Goal: Information Seeking & Learning: Learn about a topic

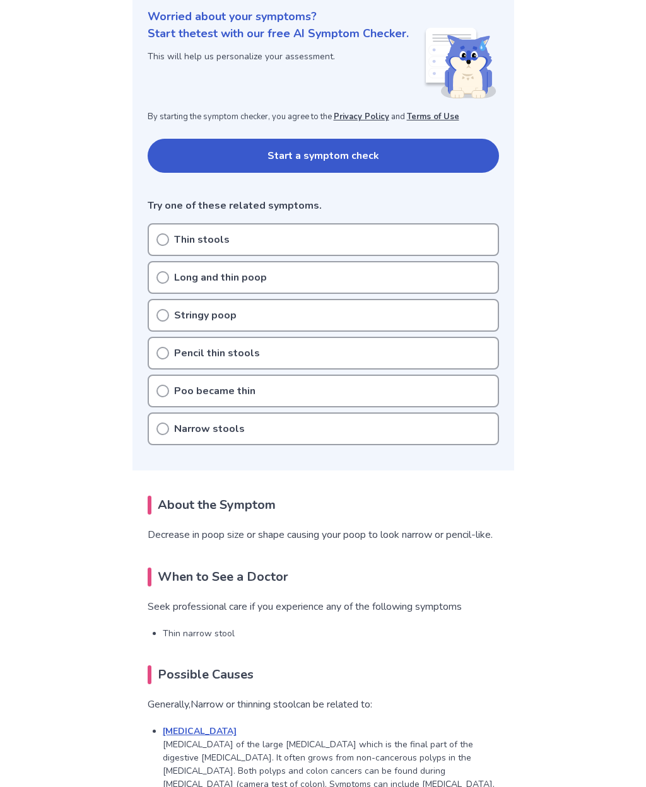
scroll to position [152, 0]
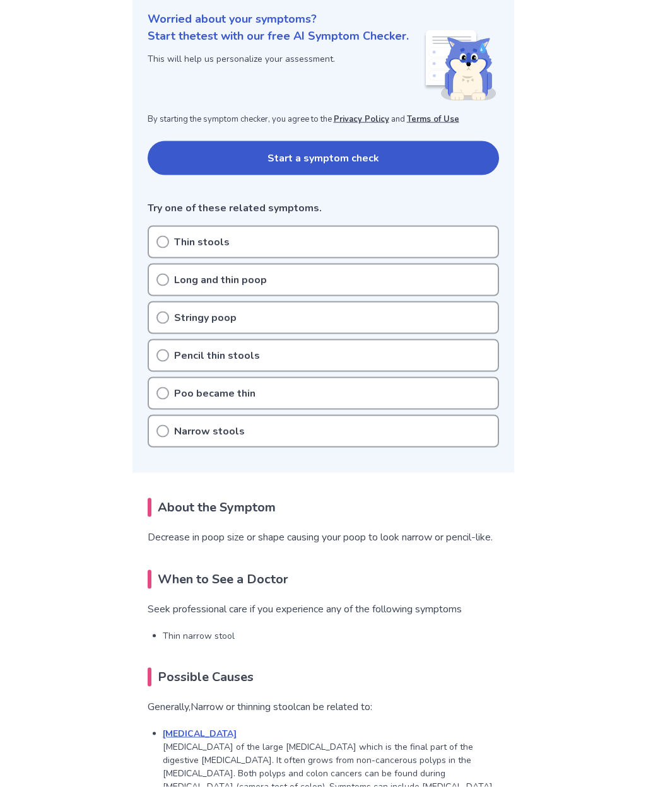
click at [160, 275] on icon at bounding box center [162, 280] width 13 height 13
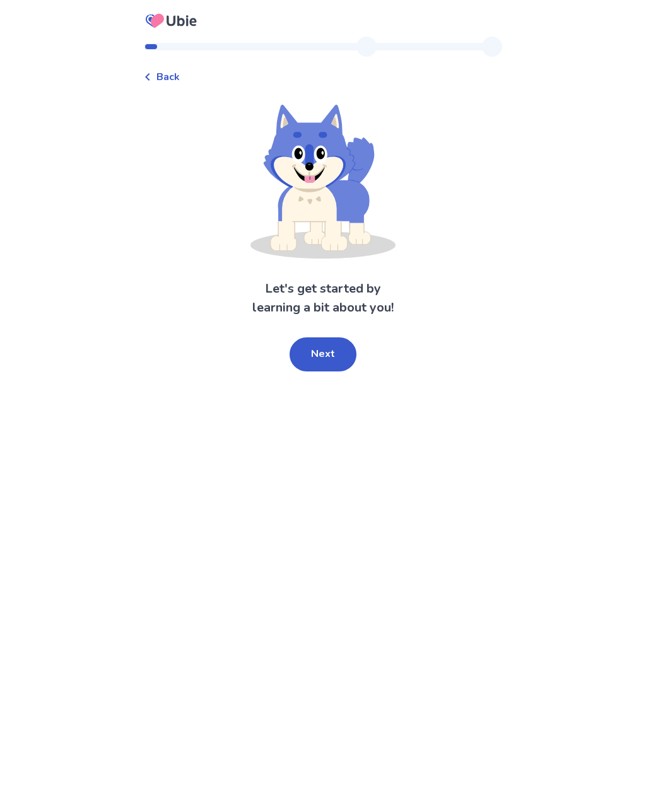
click at [332, 353] on button "Next" at bounding box center [322, 354] width 67 height 34
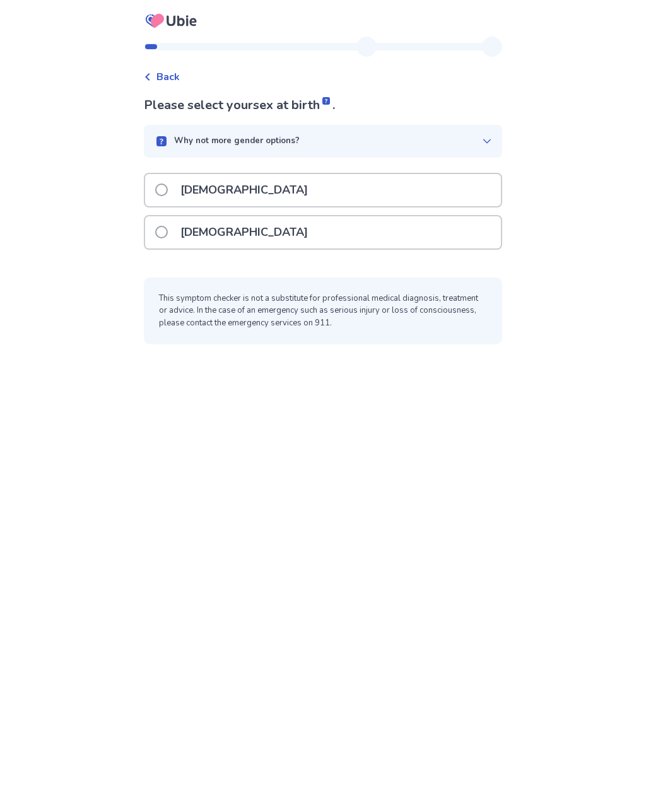
click at [168, 235] on span at bounding box center [161, 232] width 13 height 13
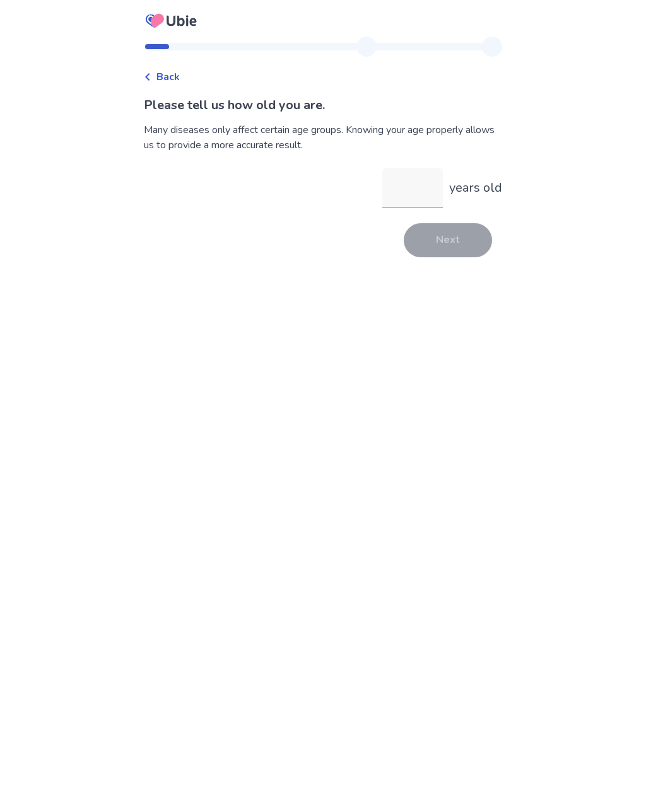
click at [409, 188] on input "years old" at bounding box center [412, 188] width 61 height 40
type input "**"
click at [457, 247] on button "Next" at bounding box center [448, 240] width 88 height 34
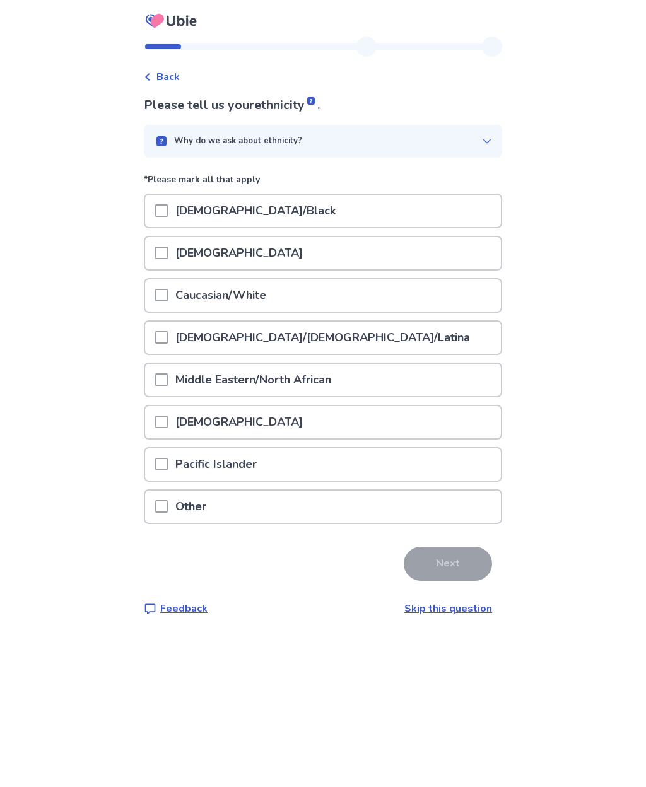
click at [168, 289] on span at bounding box center [161, 295] width 13 height 13
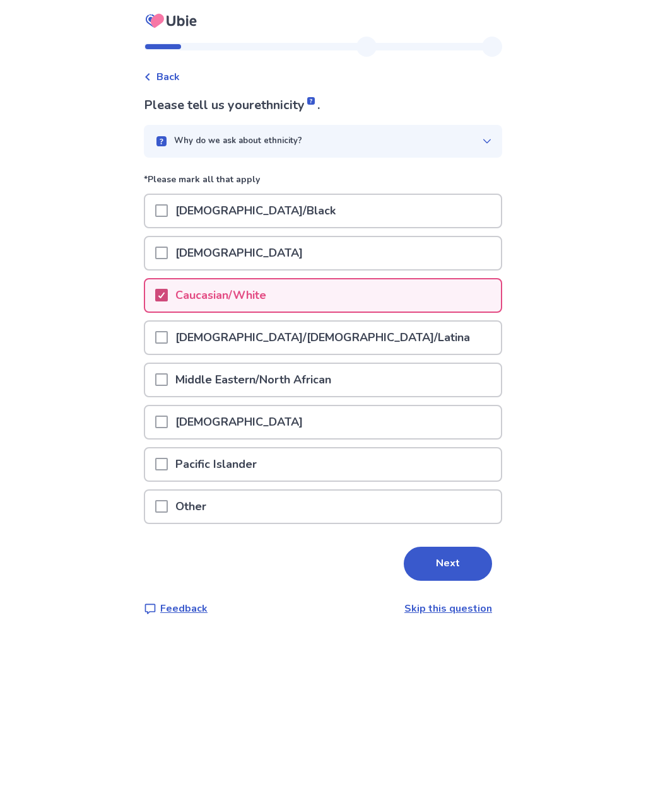
click at [451, 569] on button "Next" at bounding box center [448, 564] width 88 height 34
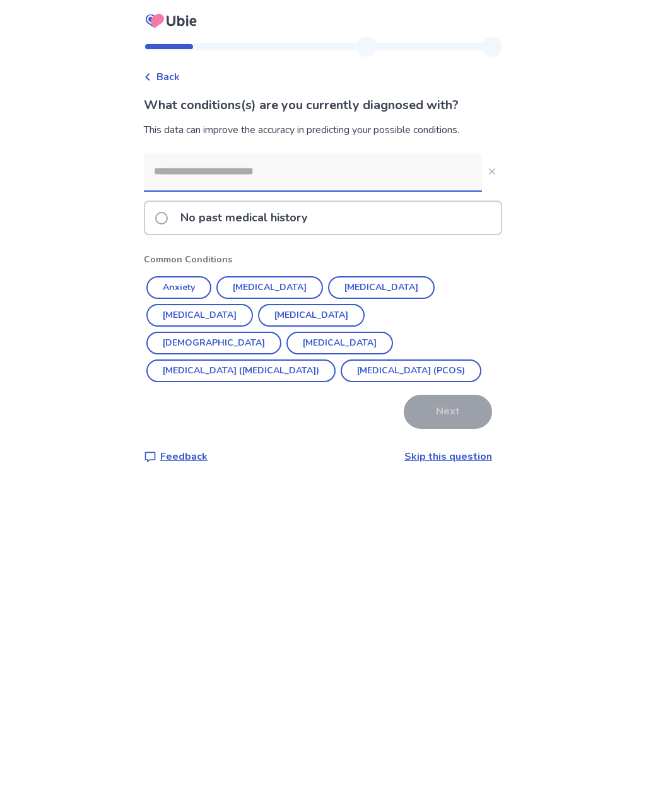
click at [253, 304] on button "Diabetes" at bounding box center [199, 315] width 107 height 23
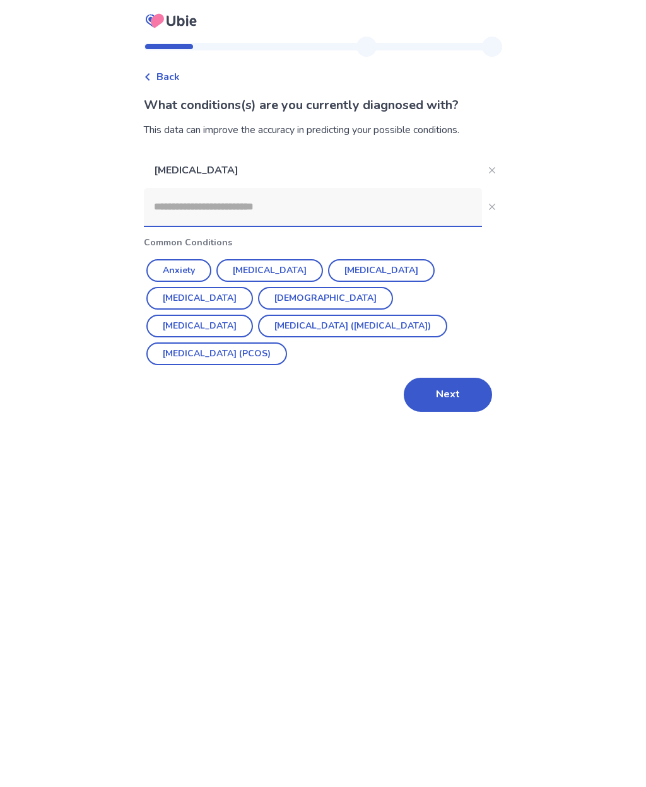
click at [452, 391] on button "Next" at bounding box center [448, 395] width 88 height 34
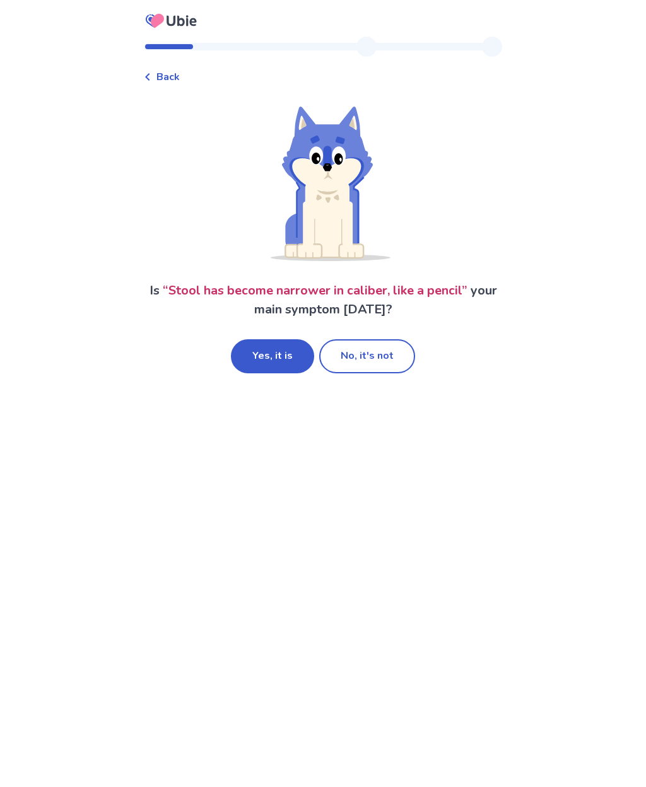
click at [294, 366] on button "Yes, it is" at bounding box center [272, 356] width 83 height 34
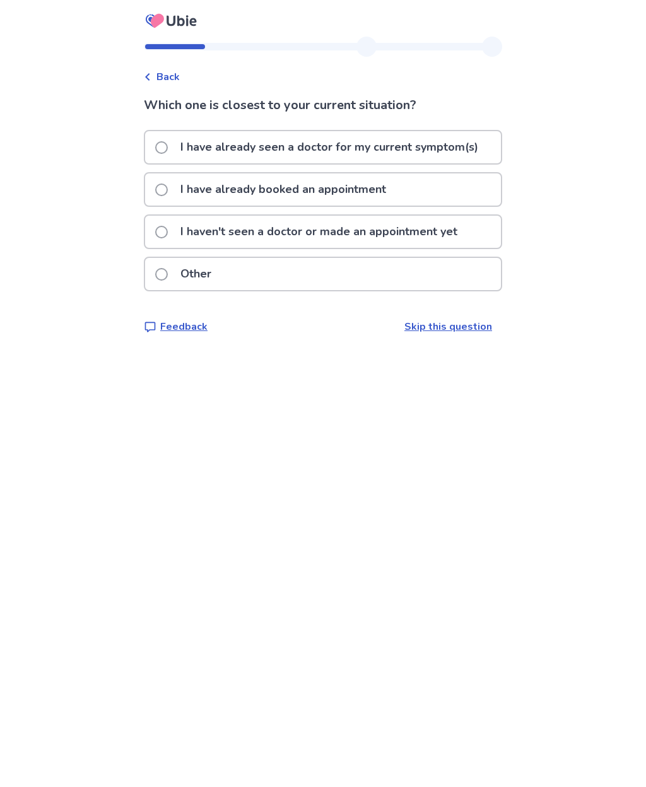
click at [173, 141] on label "I have already seen a doctor for my current symptom(s)" at bounding box center [320, 147] width 330 height 32
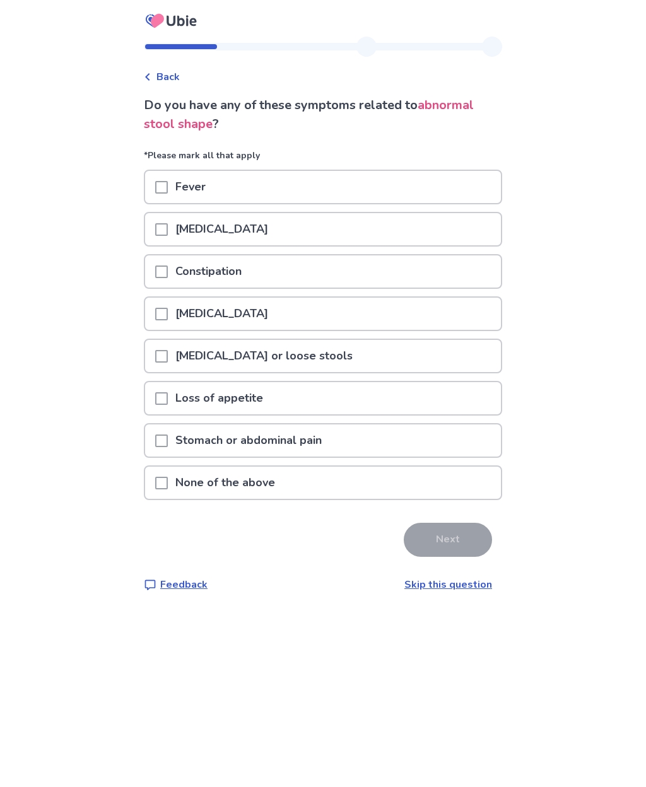
click at [168, 310] on span at bounding box center [161, 314] width 13 height 13
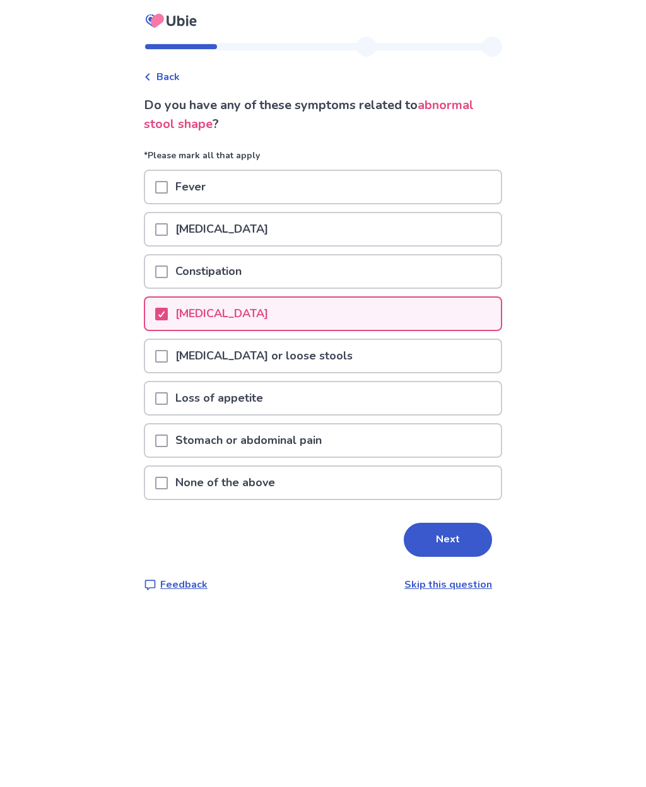
click at [168, 481] on span at bounding box center [161, 483] width 13 height 13
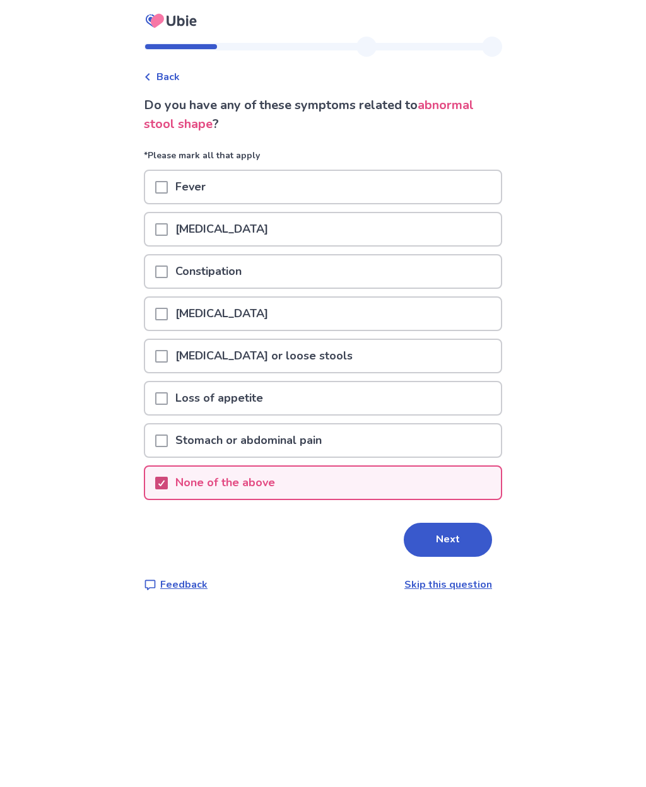
click at [168, 315] on span at bounding box center [161, 314] width 13 height 13
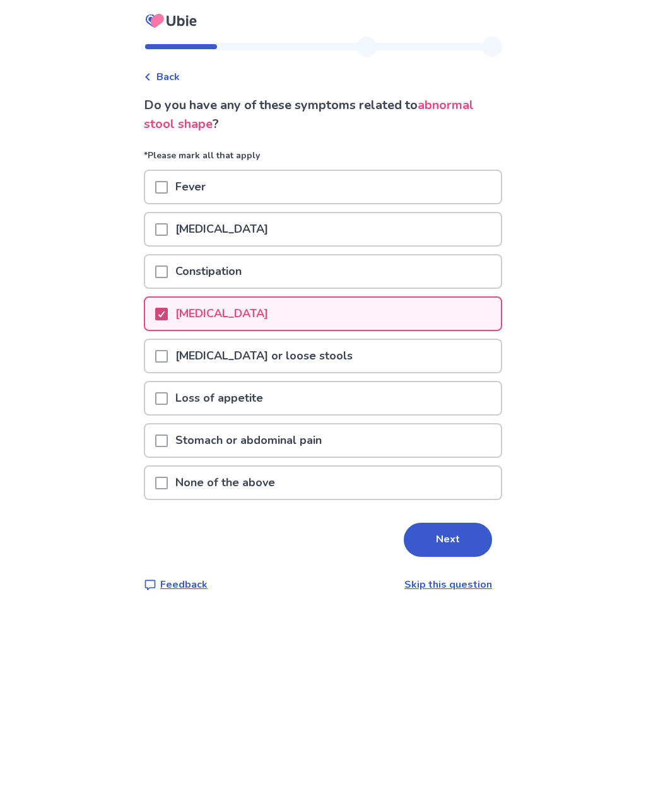
click at [168, 438] on span at bounding box center [161, 441] width 13 height 13
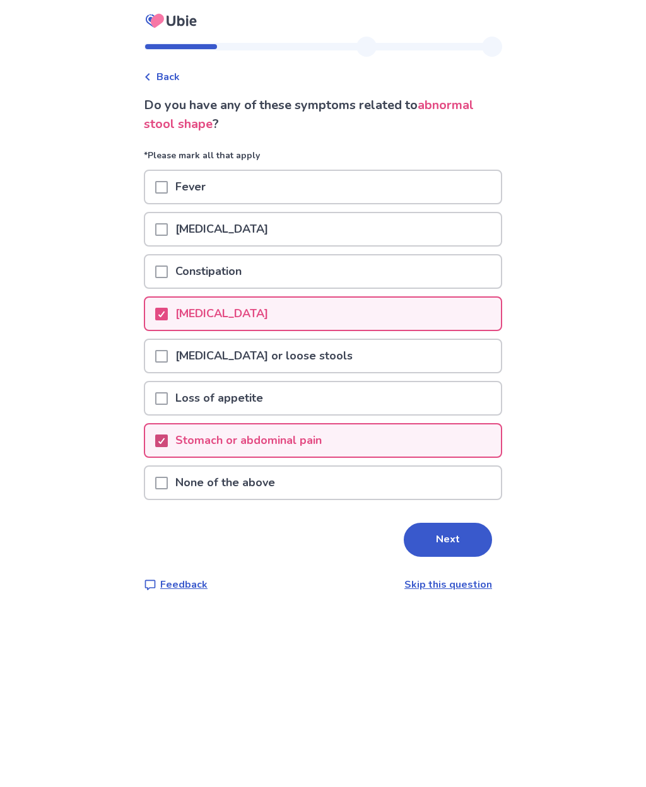
click at [167, 274] on span at bounding box center [161, 272] width 13 height 13
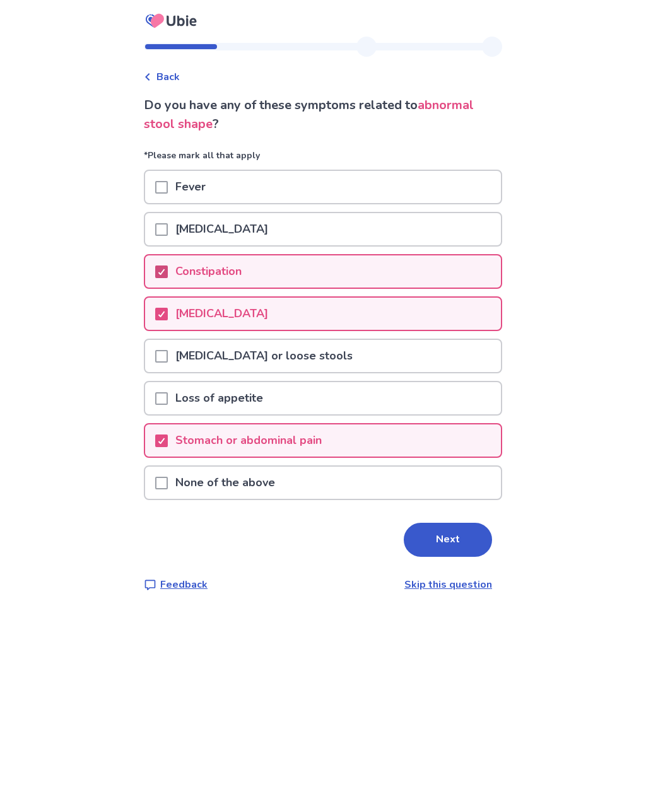
click at [440, 530] on button "Next" at bounding box center [448, 540] width 88 height 34
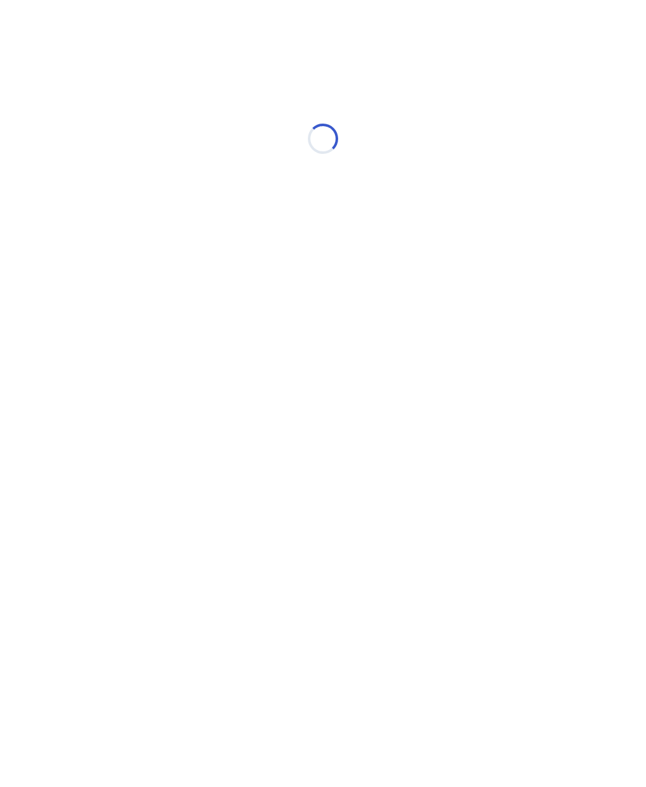
select select "*"
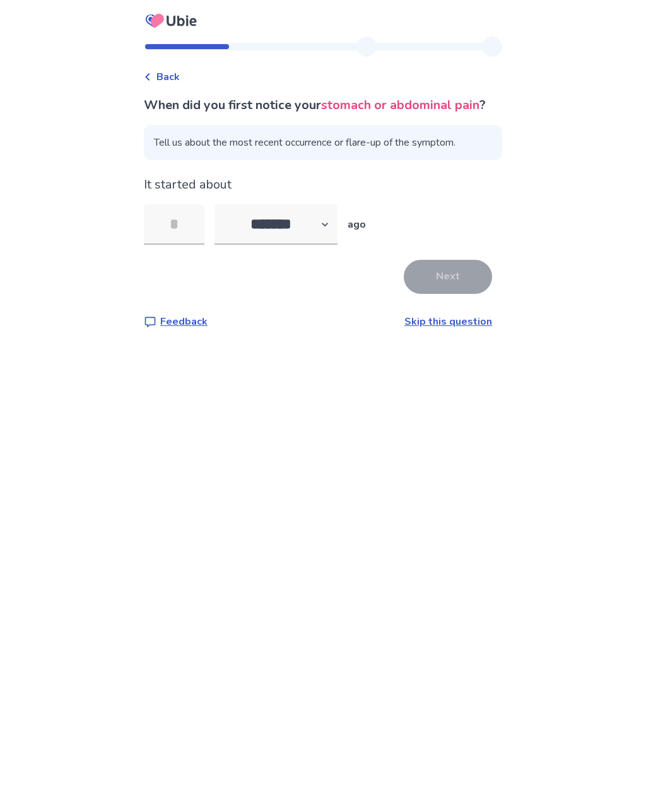
click at [199, 240] on input "tel" at bounding box center [174, 224] width 61 height 40
type input "**"
click at [450, 294] on button "Next" at bounding box center [448, 277] width 88 height 34
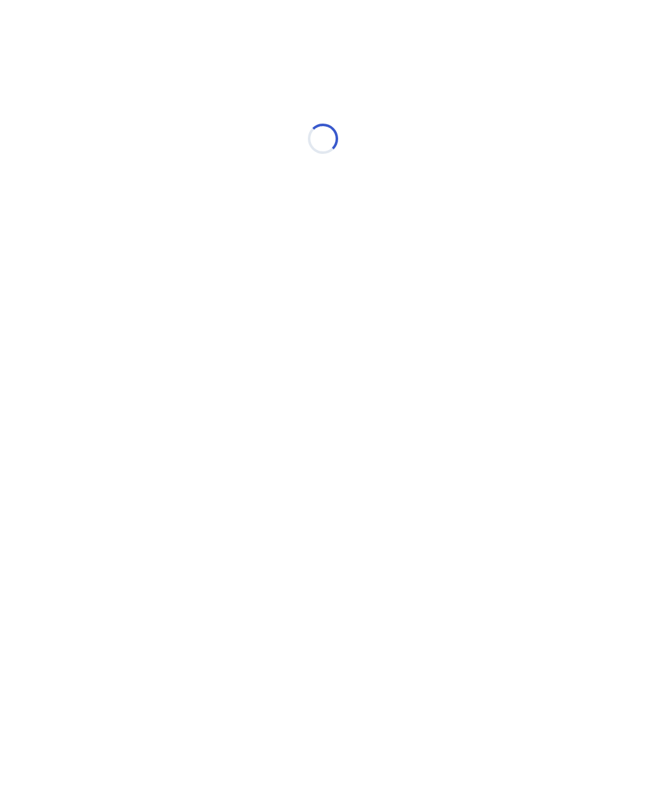
select select "*"
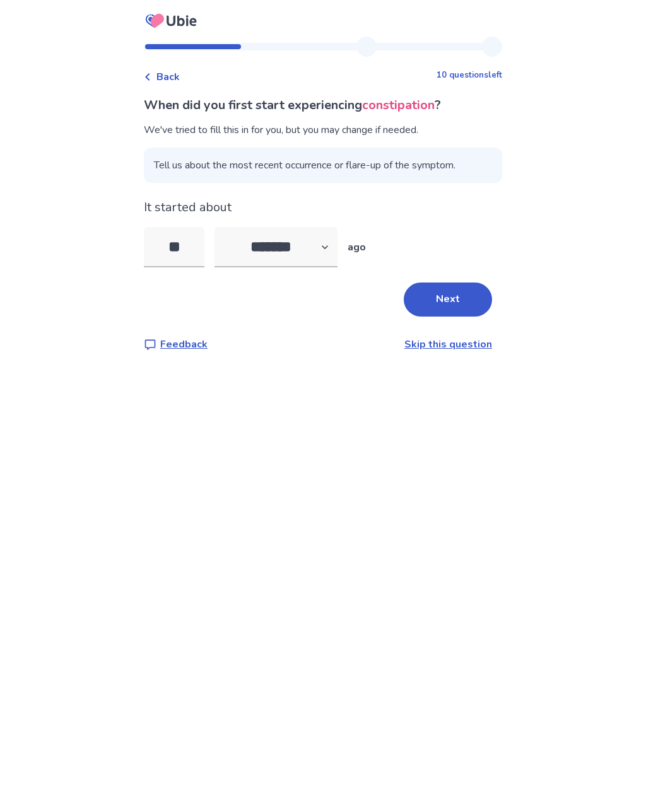
click at [193, 239] on input "**" at bounding box center [174, 247] width 61 height 40
type input "*"
type input "**"
click at [451, 305] on button "Next" at bounding box center [448, 300] width 88 height 34
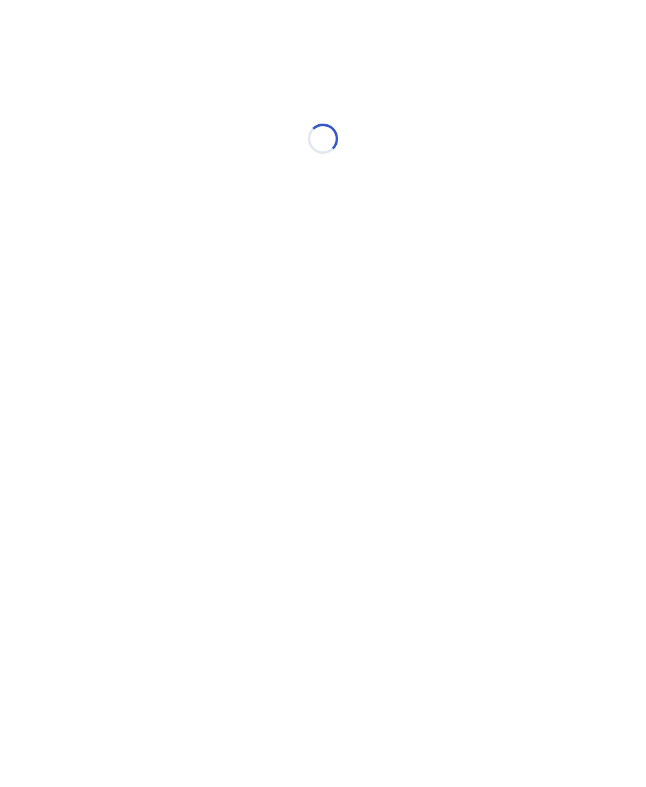
select select "*"
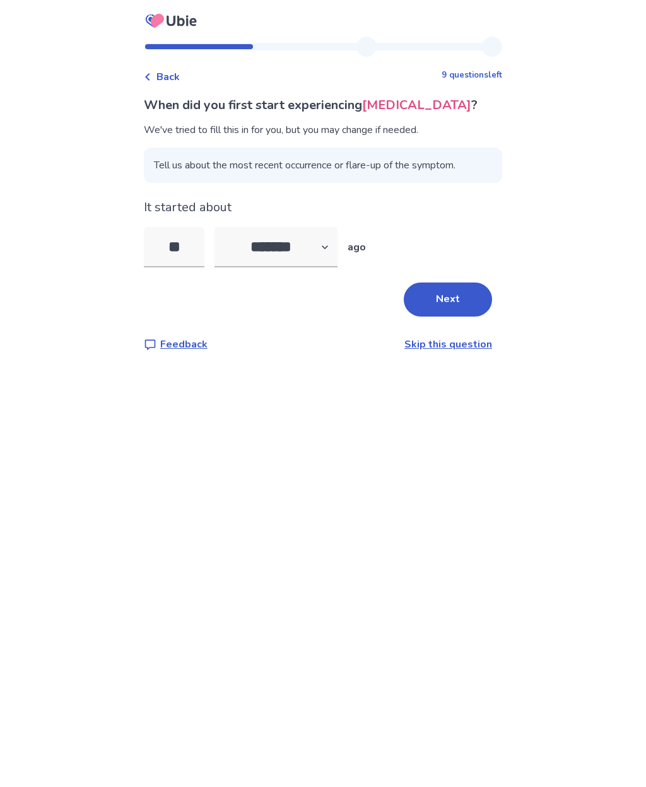
click at [192, 243] on input "**" at bounding box center [174, 247] width 61 height 40
type input "*"
click at [461, 303] on button "Next" at bounding box center [448, 300] width 88 height 34
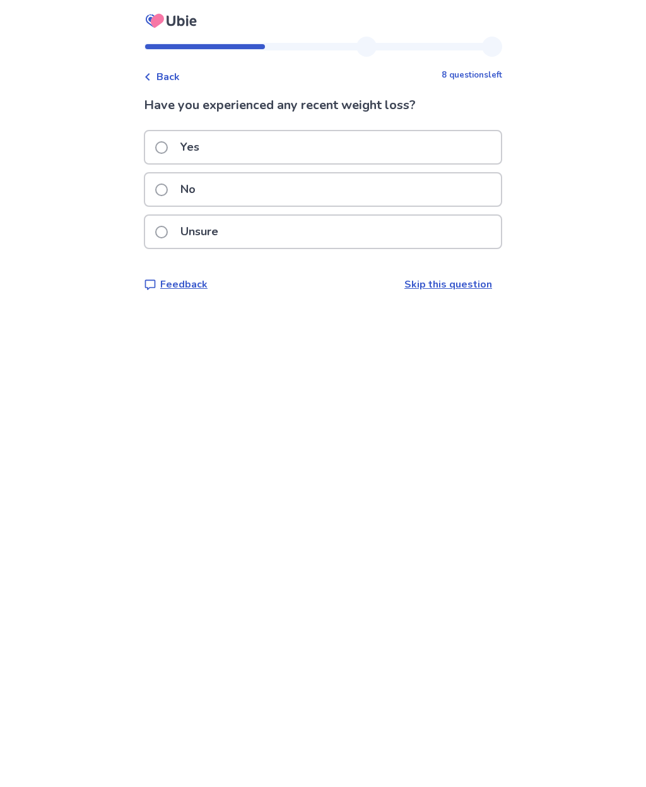
click at [175, 190] on label "No" at bounding box center [179, 189] width 48 height 32
click at [177, 183] on label "No" at bounding box center [179, 189] width 48 height 32
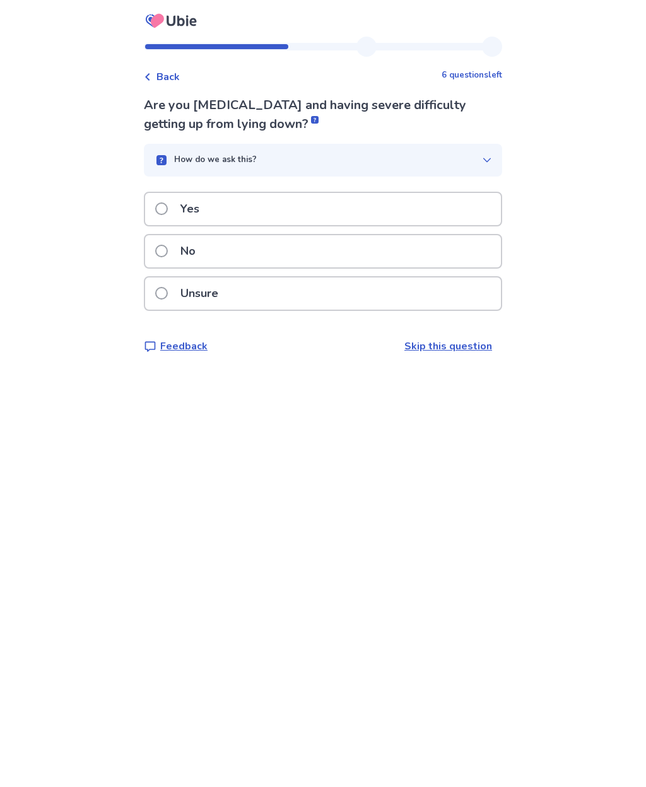
click at [168, 251] on span at bounding box center [161, 251] width 13 height 13
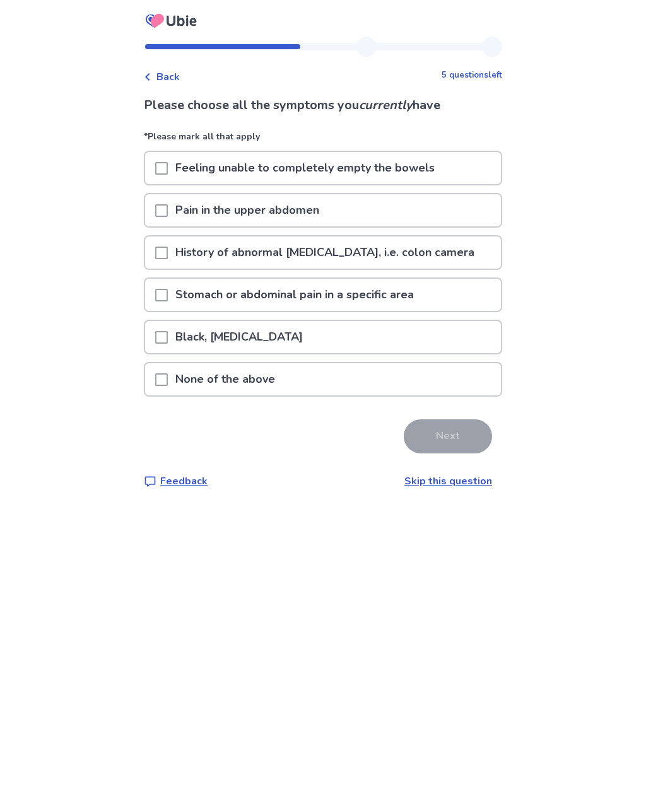
click at [168, 377] on span at bounding box center [161, 379] width 13 height 13
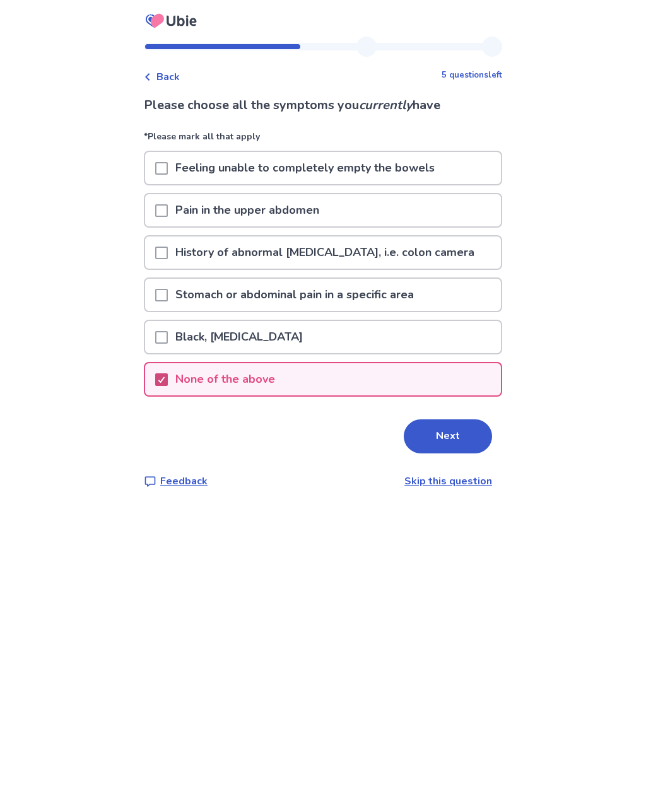
click at [455, 440] on button "Next" at bounding box center [448, 436] width 88 height 34
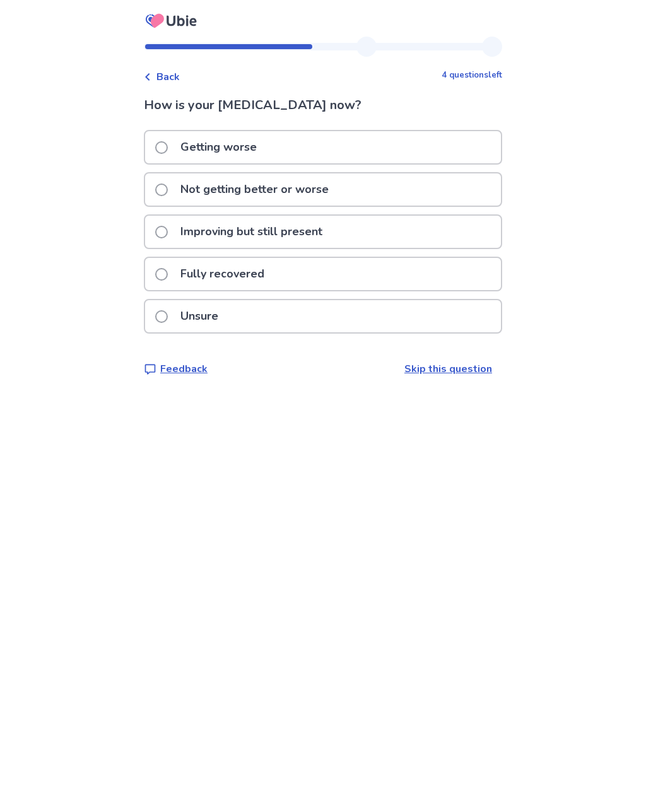
click at [168, 232] on span at bounding box center [161, 232] width 13 height 13
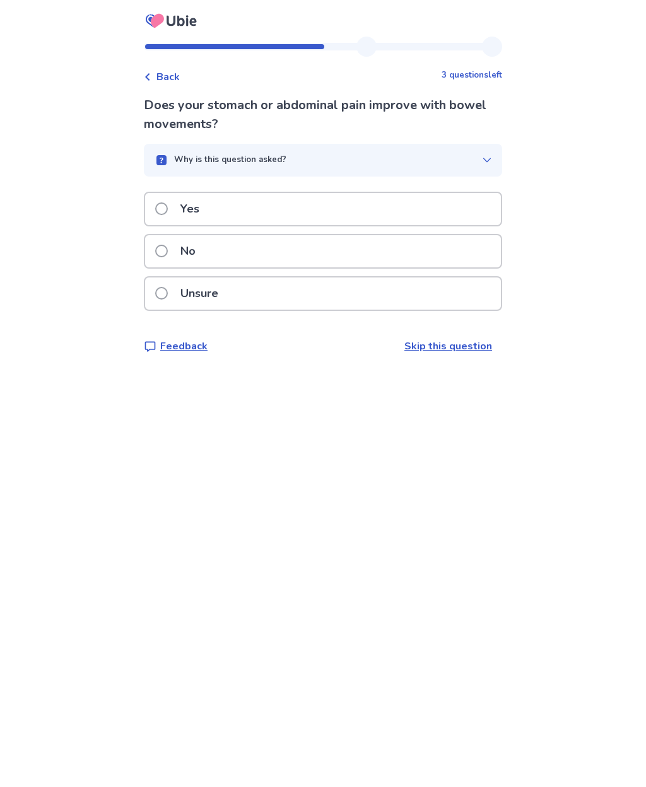
click at [168, 248] on span at bounding box center [161, 251] width 13 height 13
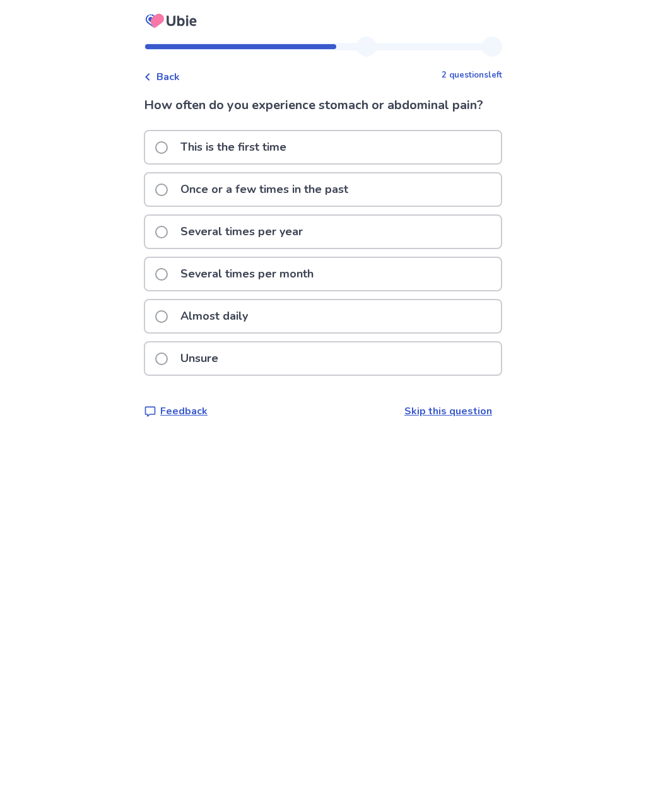
click at [168, 189] on span at bounding box center [161, 190] width 13 height 13
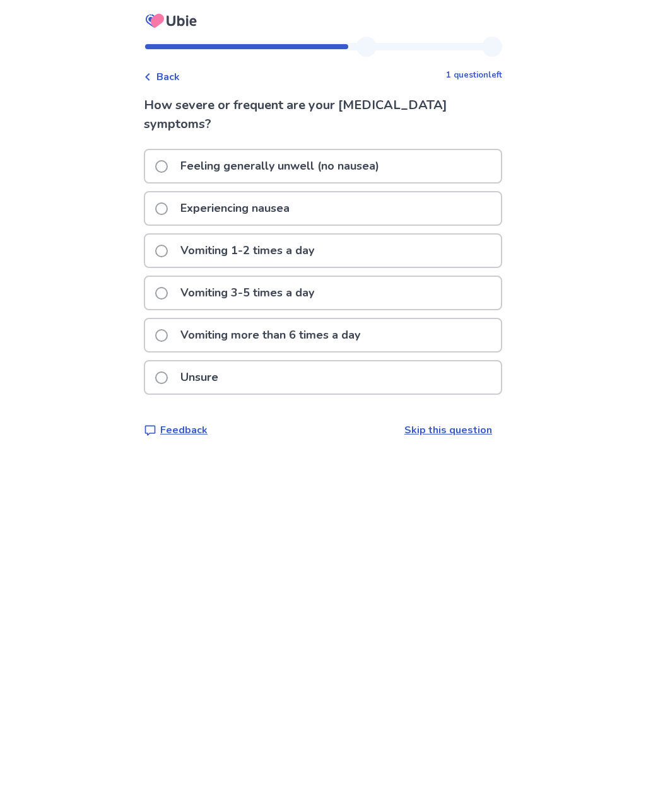
scroll to position [1, 0]
click at [168, 208] on span at bounding box center [161, 208] width 13 height 13
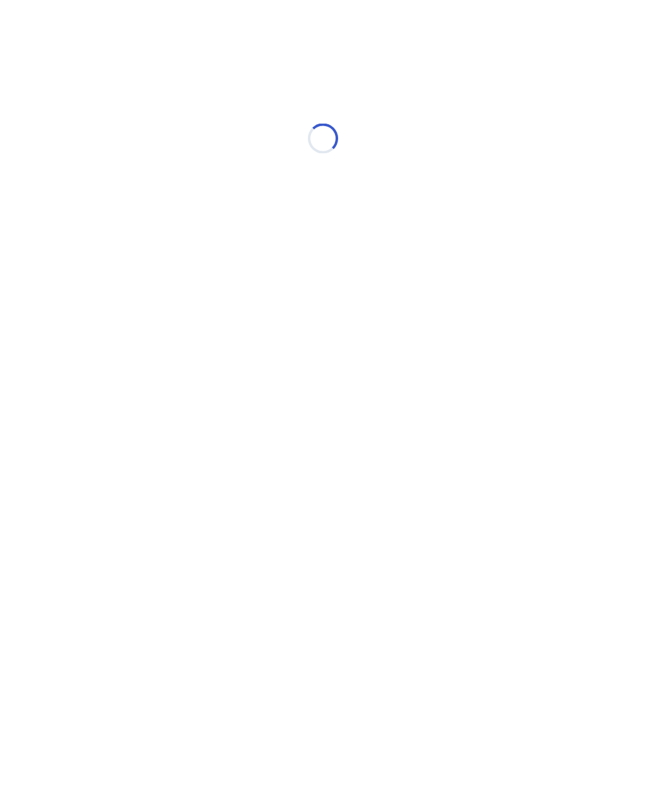
scroll to position [0, 0]
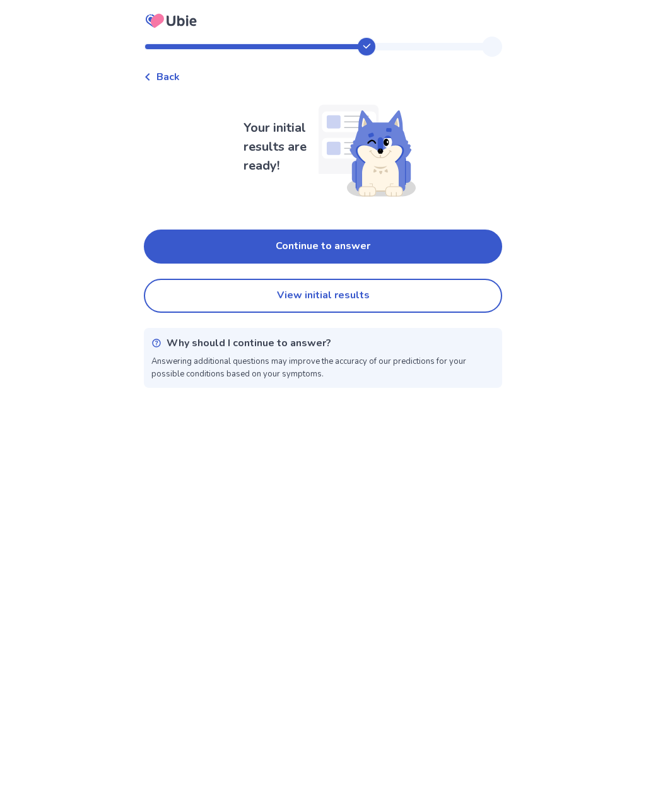
click at [384, 298] on button "View initial results" at bounding box center [323, 296] width 358 height 34
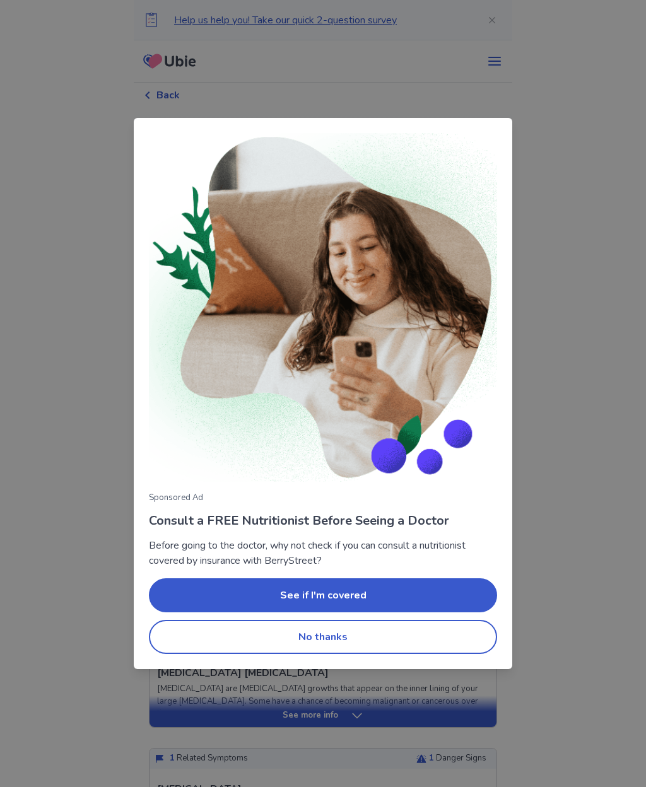
click at [377, 645] on button "No thanks" at bounding box center [323, 637] width 348 height 34
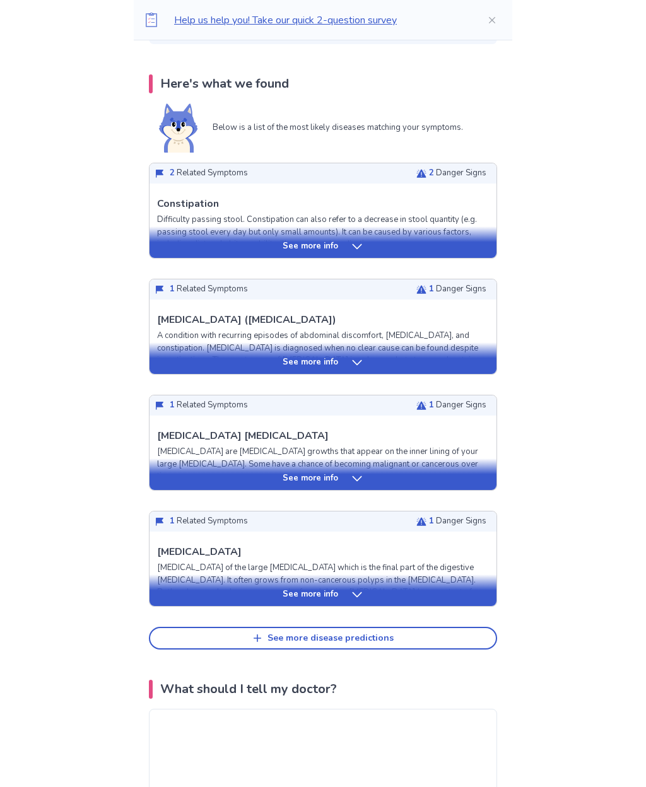
scroll to position [253, 0]
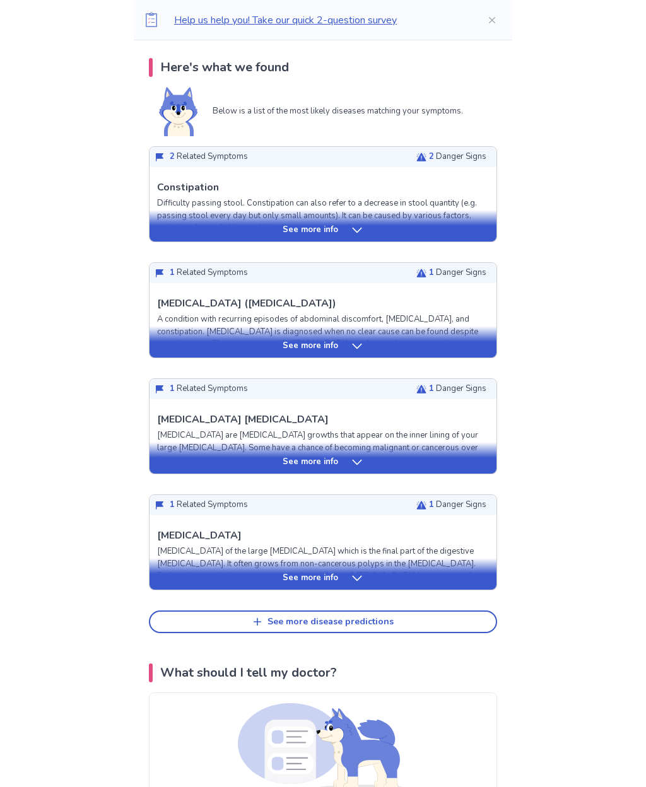
click at [355, 464] on icon at bounding box center [356, 462] width 9 height 5
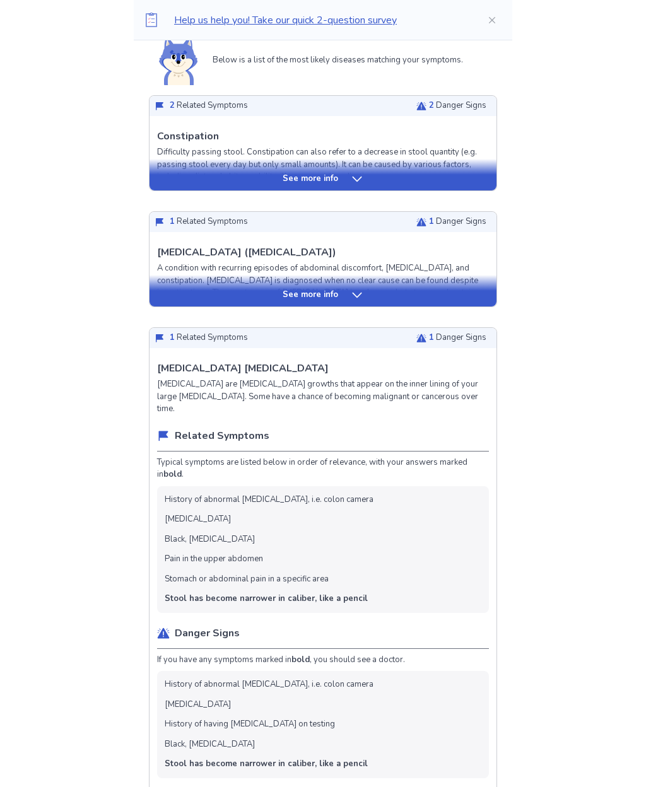
scroll to position [305, 0]
click at [503, 312] on div "Here's what we found Below is a list of the most likely diseases matching your …" at bounding box center [323, 675] width 378 height 1336
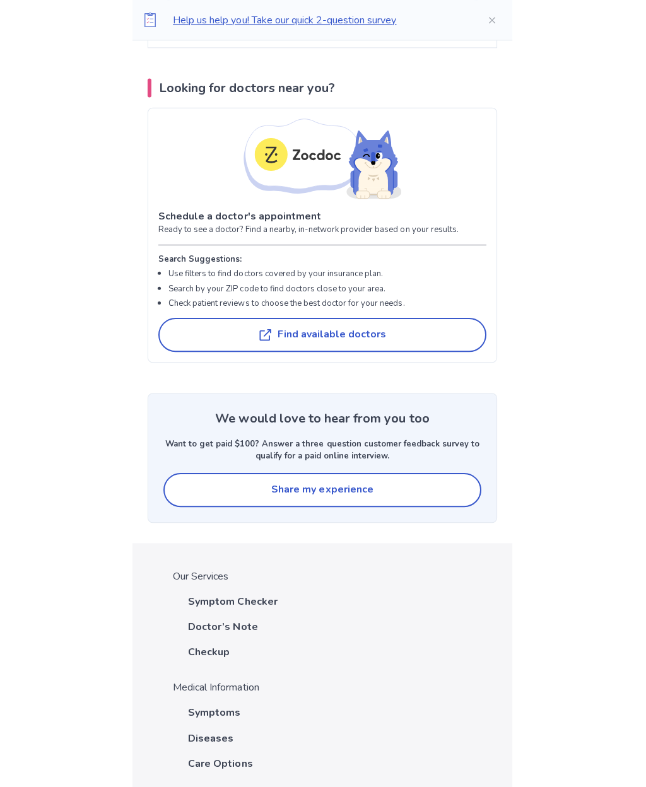
scroll to position [3381, 0]
